Goal: Find specific page/section: Find specific page/section

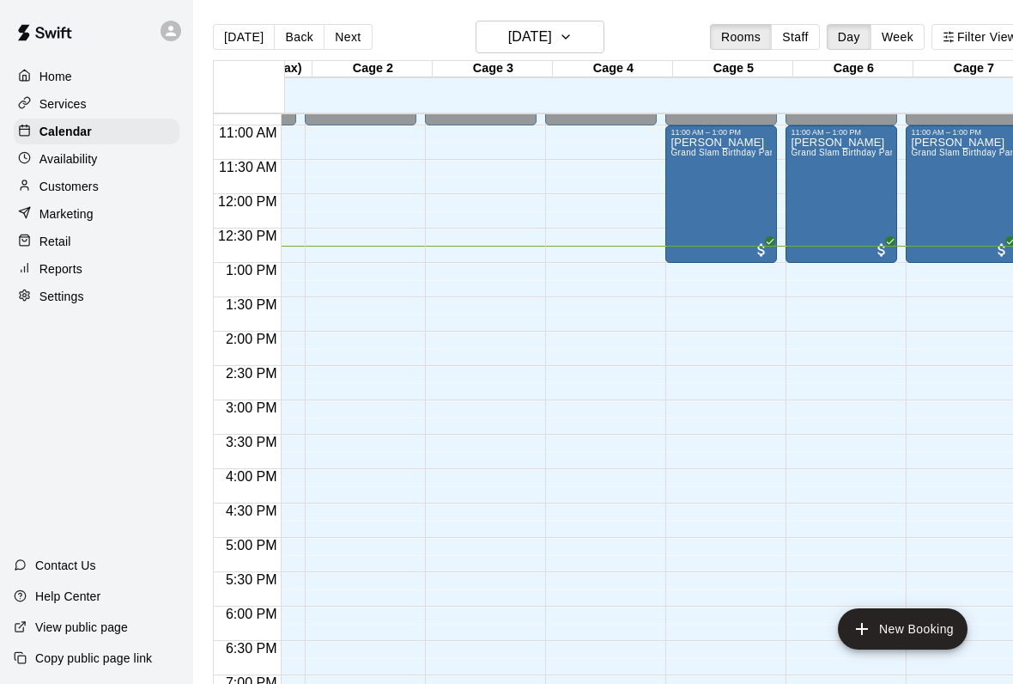
scroll to position [0, 96]
click at [33, 173] on div "Customers" at bounding box center [97, 186] width 166 height 26
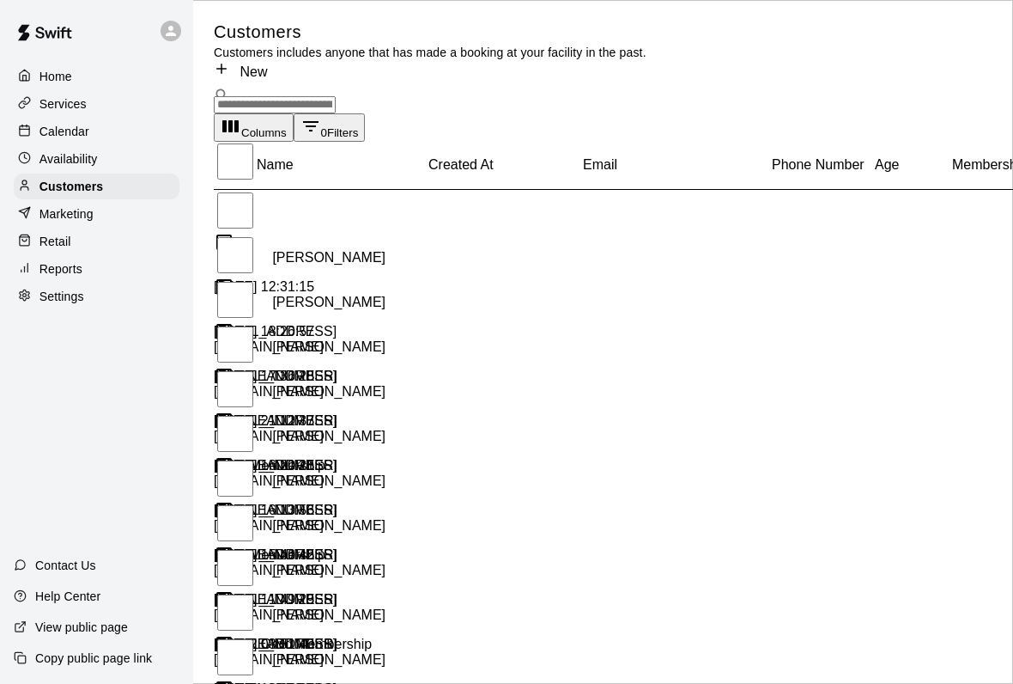
click at [51, 95] on p "Services" at bounding box center [63, 103] width 47 height 17
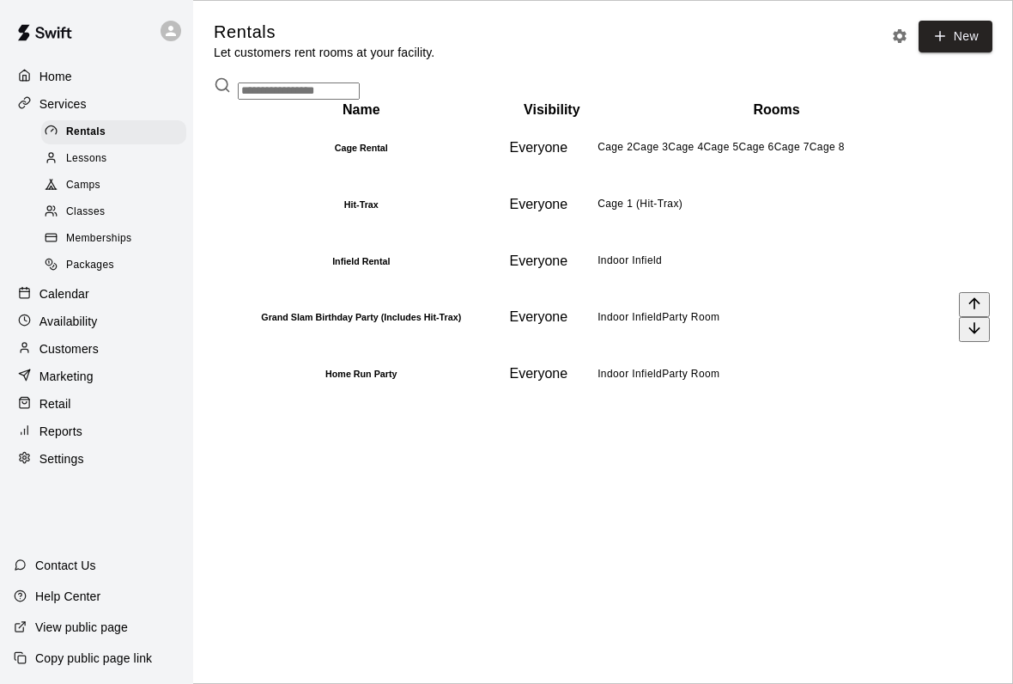
click at [301, 322] on h6 "Grand Slam Birthday Party (Includes Hit-Trax)" at bounding box center [361, 317] width 290 height 10
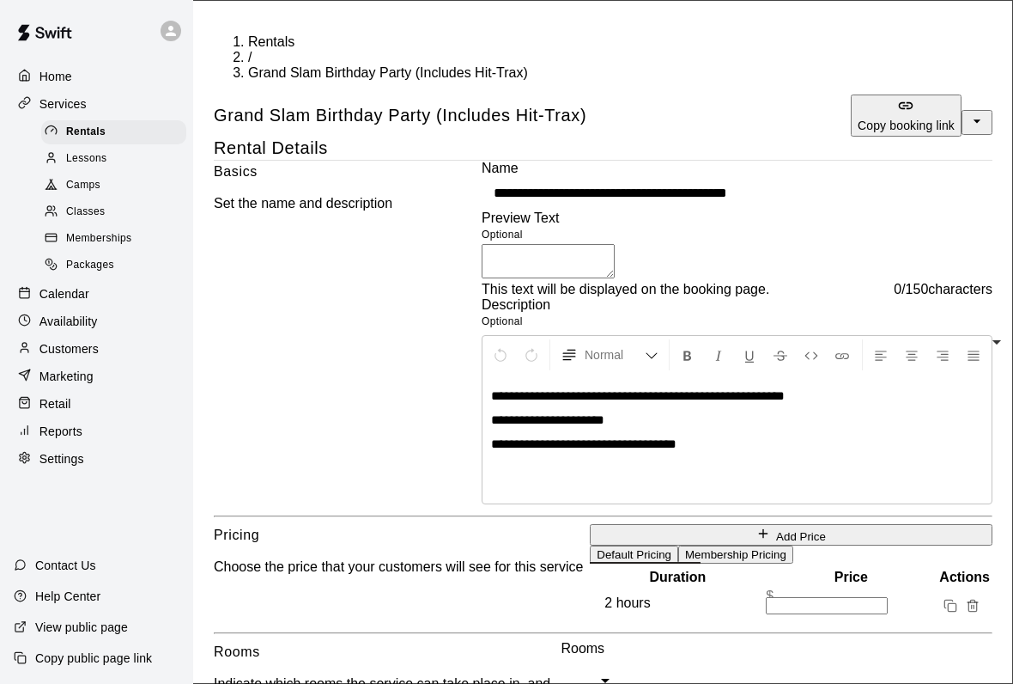
click at [48, 93] on div "Services" at bounding box center [97, 104] width 166 height 26
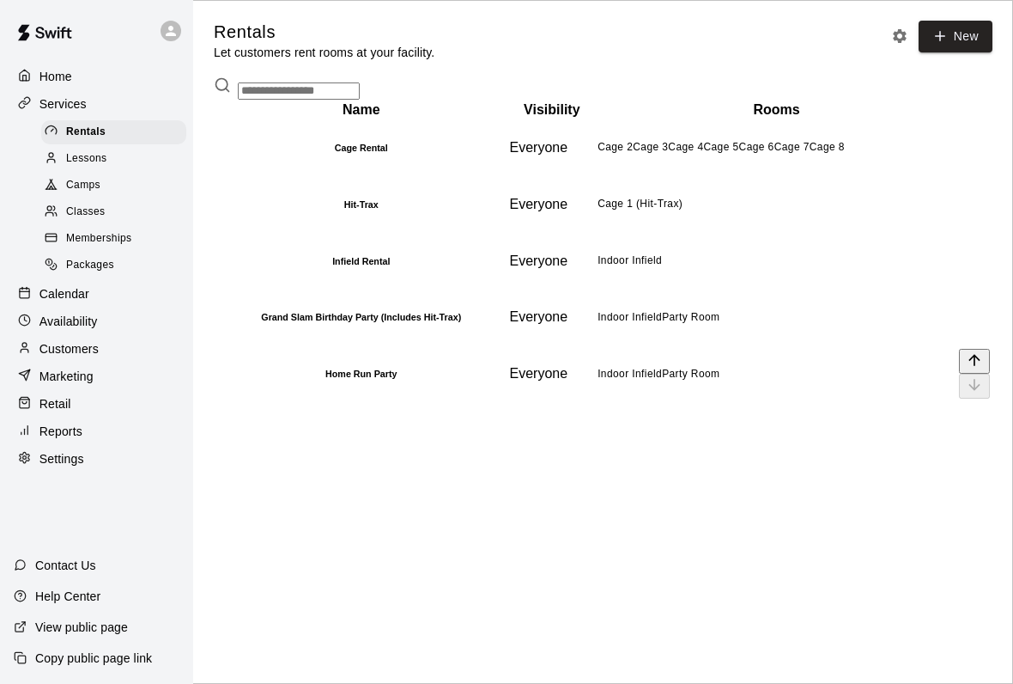
click at [273, 401] on th "Home Run Party" at bounding box center [362, 373] width 292 height 55
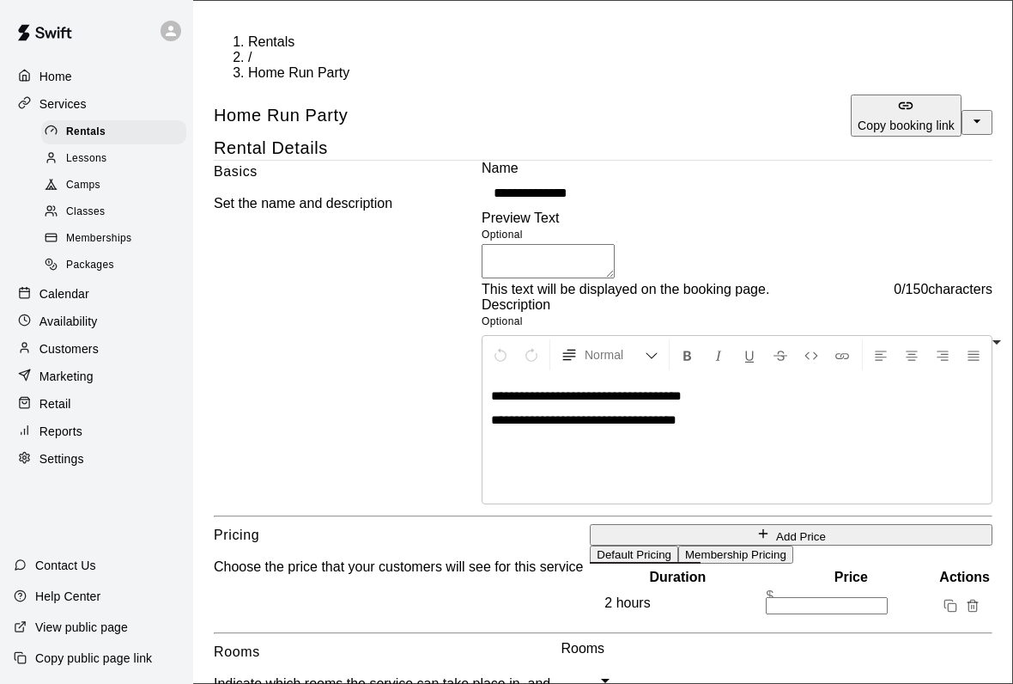
click at [59, 124] on div at bounding box center [55, 132] width 21 height 16
